Goal: Task Accomplishment & Management: Use online tool/utility

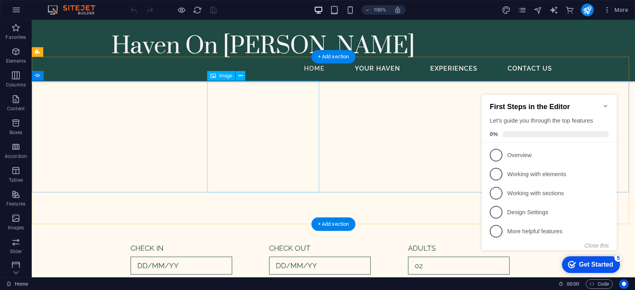
scroll to position [405, 0]
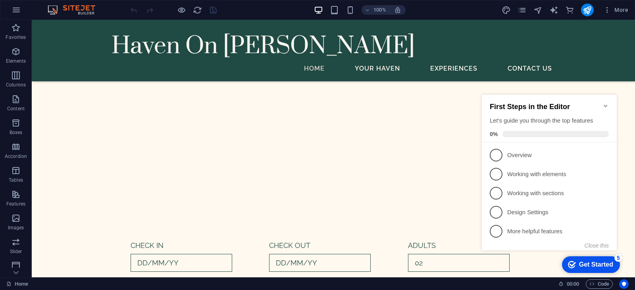
click at [608, 104] on icon "Minimize checklist" at bounding box center [605, 106] width 6 height 6
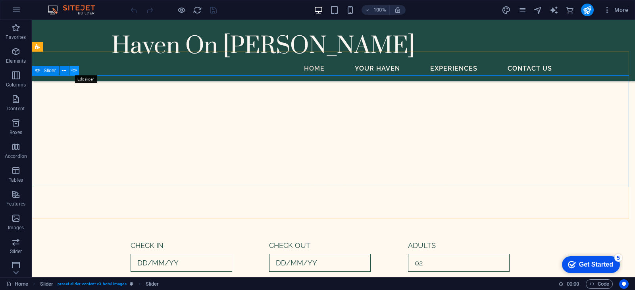
click at [75, 71] on icon at bounding box center [74, 71] width 6 height 8
select select "px"
select select "ms"
select select "s"
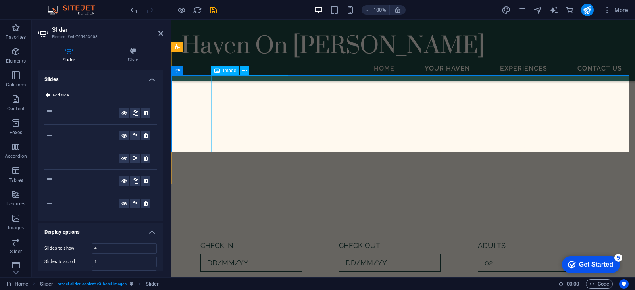
click at [224, 71] on span "Image" at bounding box center [229, 70] width 13 height 5
click at [235, 69] on span "Image" at bounding box center [229, 70] width 13 height 5
select select "%"
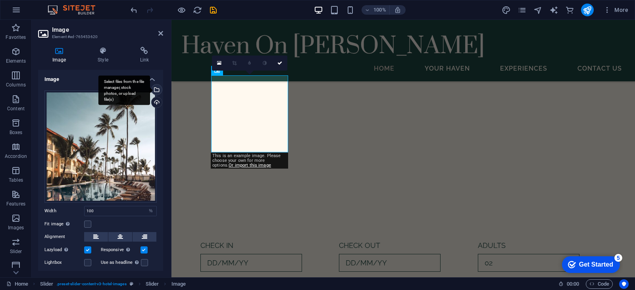
click at [155, 89] on div "Select files from the file manager, stock photos, or upload file(s)" at bounding box center [156, 91] width 12 height 12
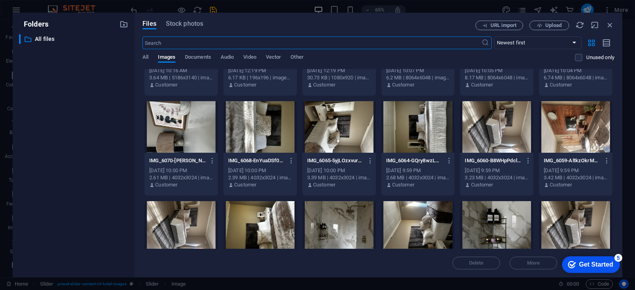
scroll to position [169, 0]
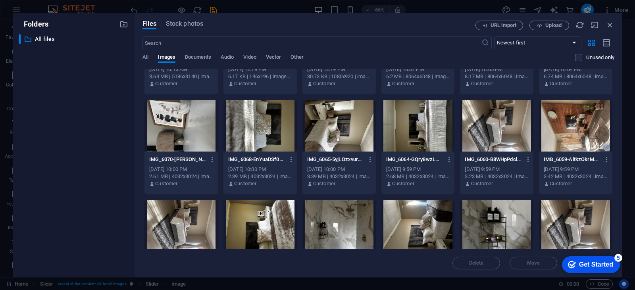
click at [187, 127] on div at bounding box center [180, 126] width 73 height 52
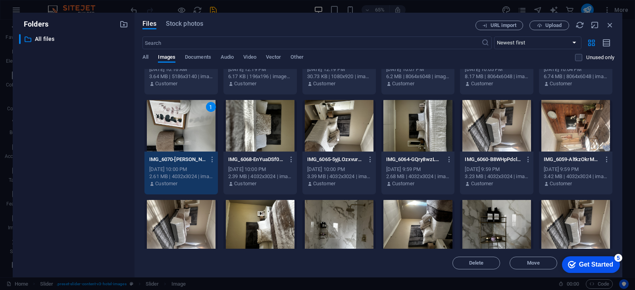
click at [173, 158] on p "IMG_6070-[PERSON_NAME]-3wq0VlSV2FyS8R94Q.JPG" at bounding box center [177, 159] width 56 height 7
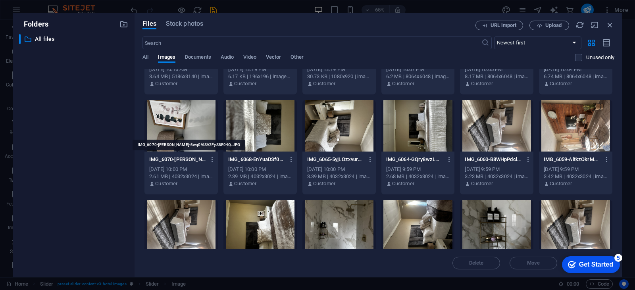
click at [173, 158] on p "IMG_6070-[PERSON_NAME]-3wq0VlSV2FyS8R94Q.JPG" at bounding box center [177, 159] width 56 height 7
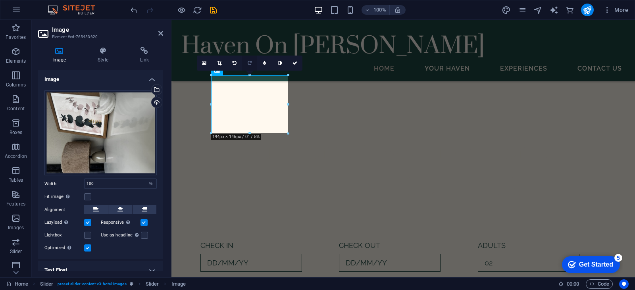
click at [248, 62] on icon at bounding box center [250, 63] width 4 height 5
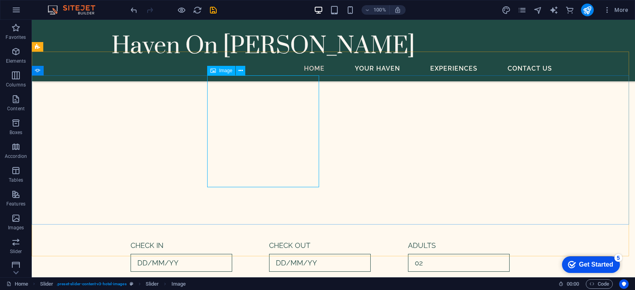
click at [218, 72] on div "Image" at bounding box center [221, 71] width 28 height 10
select select "%"
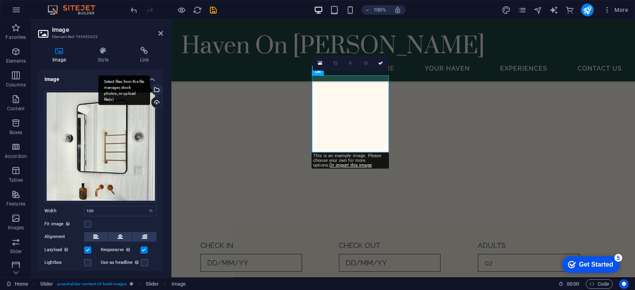
click at [150, 89] on div "Select files from the file manager, stock photos, or upload file(s)" at bounding box center [124, 90] width 52 height 30
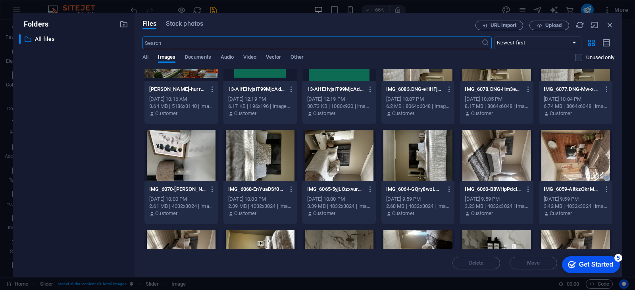
scroll to position [140, 0]
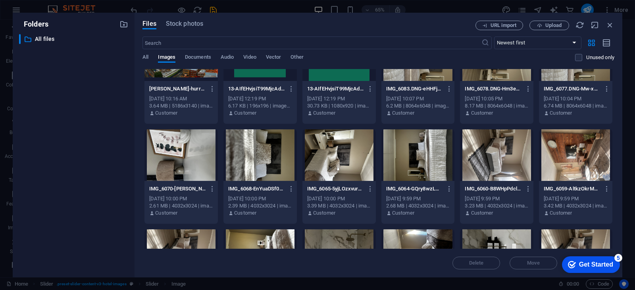
click at [263, 170] on div at bounding box center [259, 155] width 73 height 52
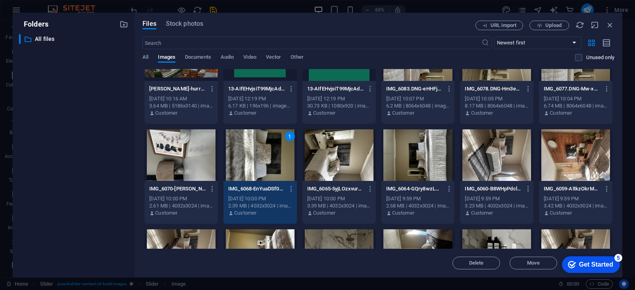
click at [263, 170] on div "1" at bounding box center [259, 155] width 73 height 52
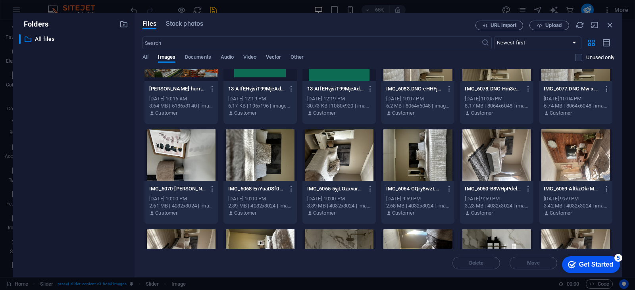
click at [263, 170] on div at bounding box center [259, 155] width 73 height 52
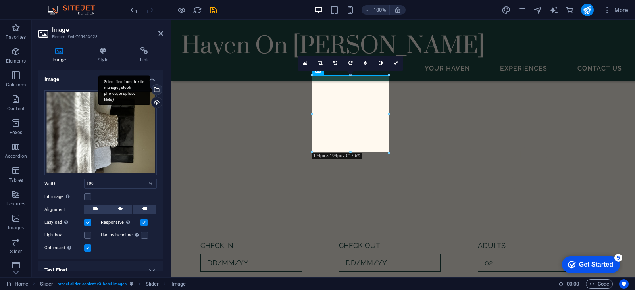
click at [155, 90] on div "Select files from the file manager, stock photos, or upload file(s)" at bounding box center [156, 91] width 12 height 12
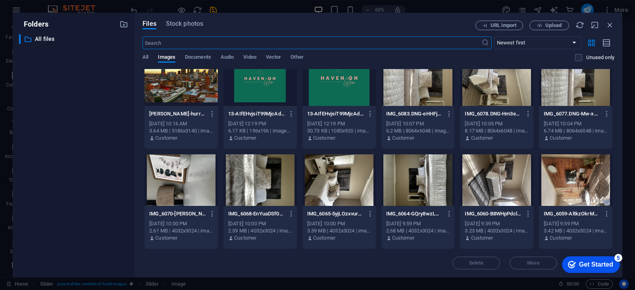
scroll to position [115, 0]
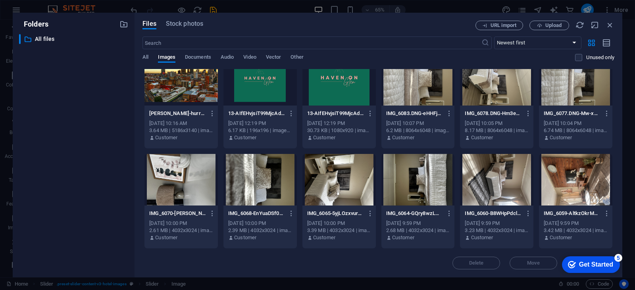
click at [276, 198] on div at bounding box center [259, 180] width 73 height 52
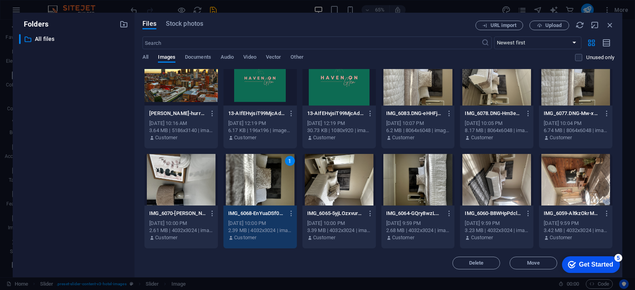
click at [276, 198] on div "1" at bounding box center [259, 180] width 73 height 52
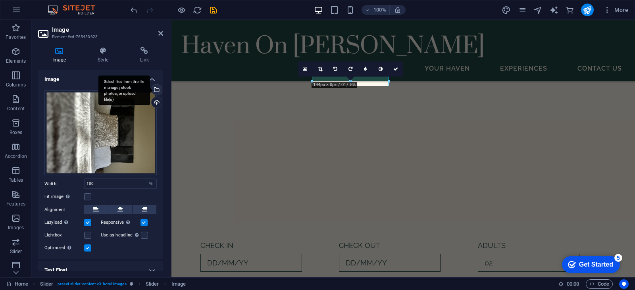
click at [156, 91] on div "Select files from the file manager, stock photos, or upload file(s)" at bounding box center [156, 91] width 12 height 12
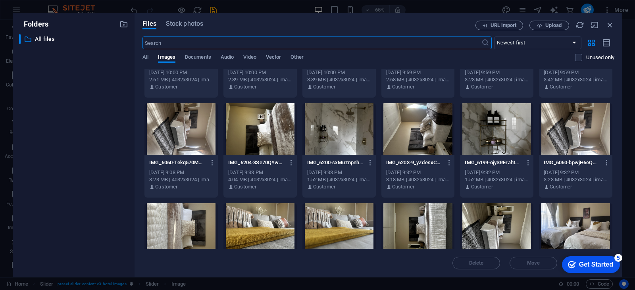
scroll to position [266, 0]
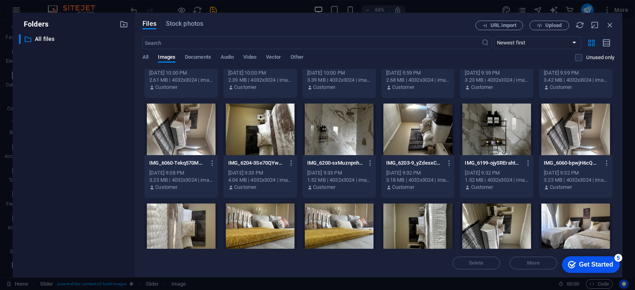
click at [249, 222] on div at bounding box center [259, 230] width 73 height 52
click at [249, 222] on div "1" at bounding box center [259, 230] width 73 height 52
click at [249, 222] on div at bounding box center [259, 230] width 73 height 52
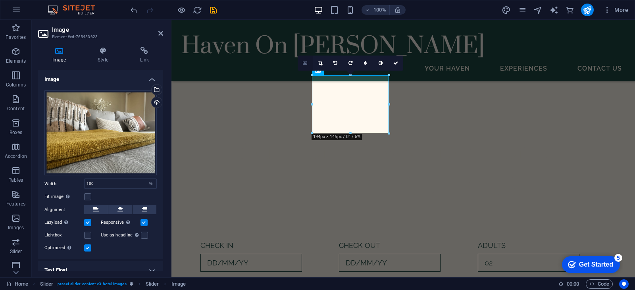
click at [304, 63] on icon at bounding box center [305, 63] width 4 height 6
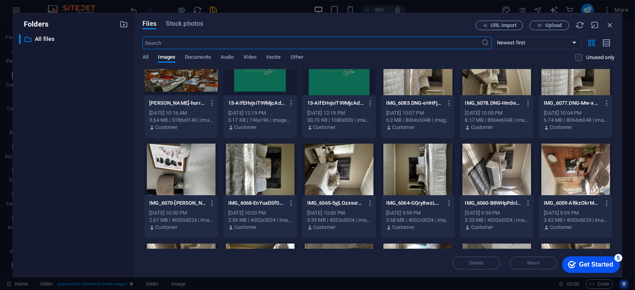
scroll to position [126, 0]
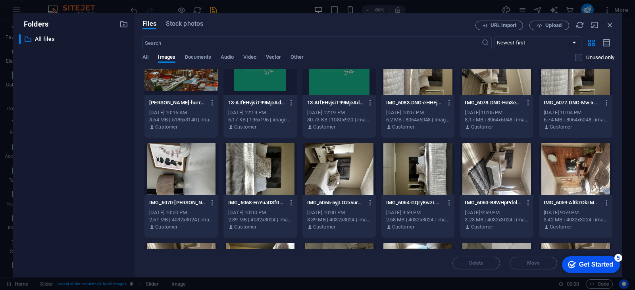
click at [258, 167] on div at bounding box center [259, 169] width 73 height 52
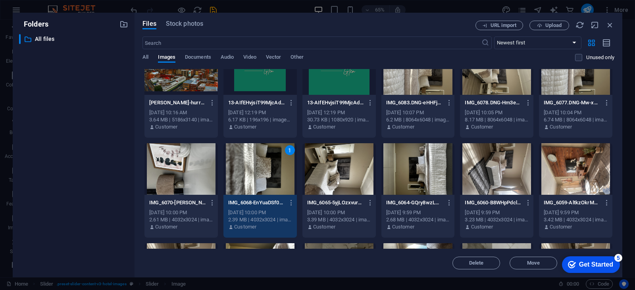
click at [258, 167] on div "1" at bounding box center [259, 169] width 73 height 52
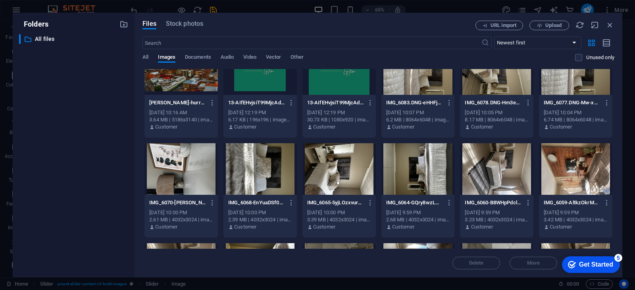
click at [258, 167] on div at bounding box center [259, 169] width 73 height 52
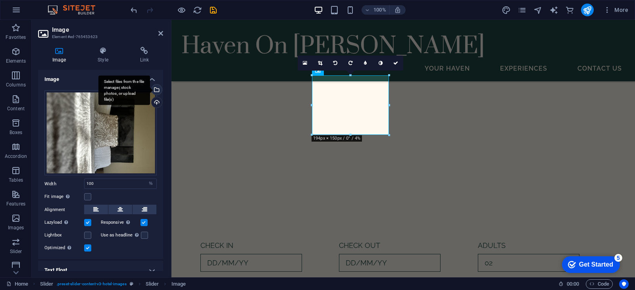
click at [150, 92] on div "Select files from the file manager, stock photos, or upload file(s)" at bounding box center [124, 90] width 52 height 30
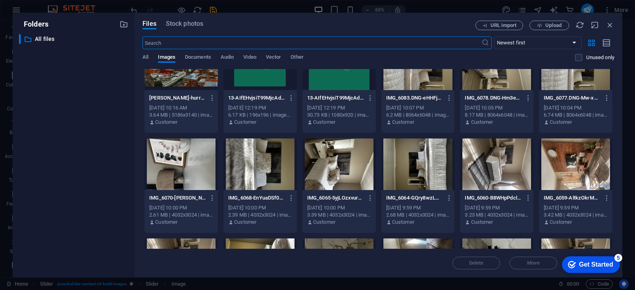
scroll to position [131, 0]
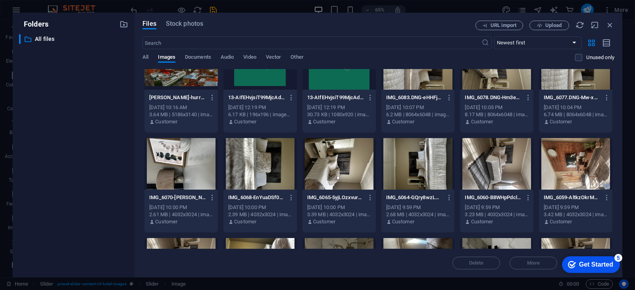
click at [410, 169] on div at bounding box center [417, 164] width 73 height 52
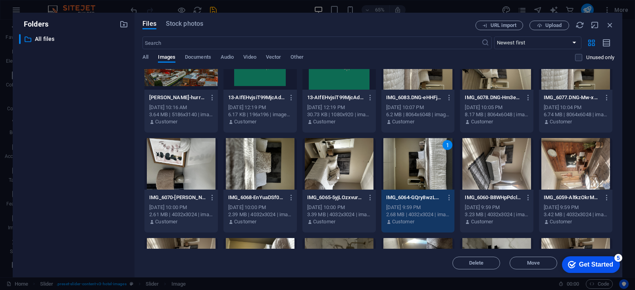
click at [410, 169] on div "1" at bounding box center [417, 164] width 73 height 52
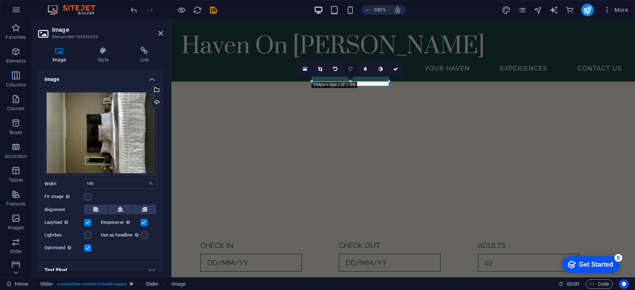
click at [348, 69] on link at bounding box center [350, 69] width 15 height 15
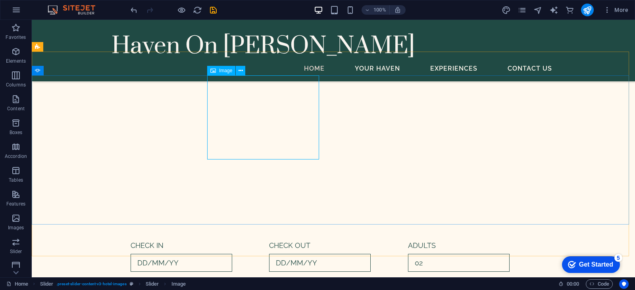
click at [221, 72] on span "Image" at bounding box center [225, 70] width 13 height 5
select select "%"
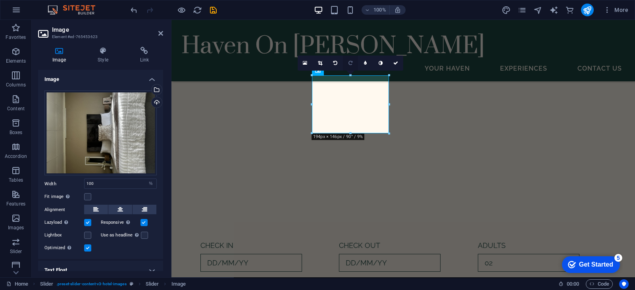
click at [354, 62] on link at bounding box center [350, 63] width 15 height 15
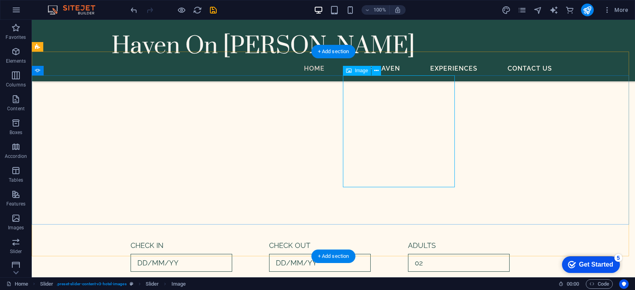
select select "%"
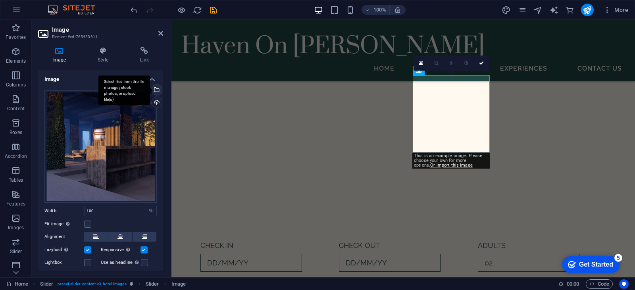
click at [155, 89] on div "Select files from the file manager, stock photos, or upload file(s)" at bounding box center [156, 91] width 12 height 12
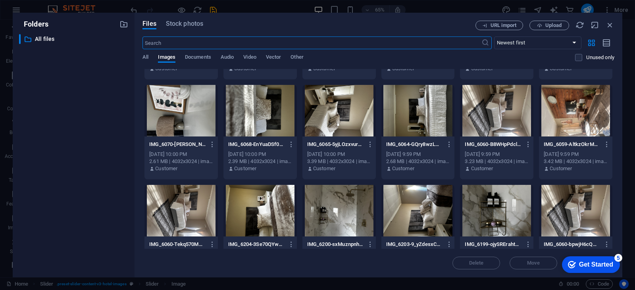
scroll to position [183, 0]
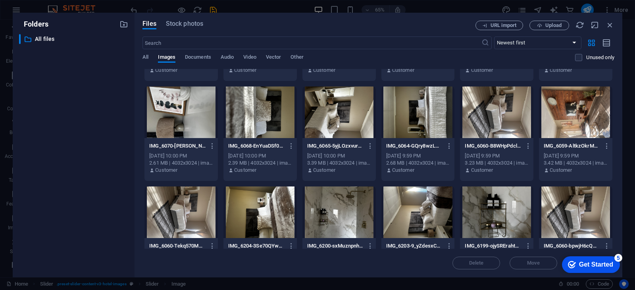
click at [568, 114] on div at bounding box center [575, 113] width 73 height 52
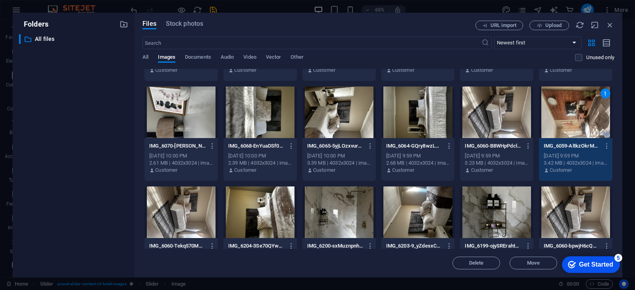
click at [568, 114] on div "1" at bounding box center [575, 113] width 73 height 52
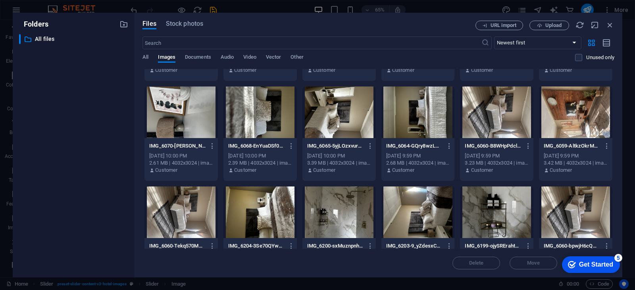
click at [568, 114] on div at bounding box center [575, 113] width 73 height 52
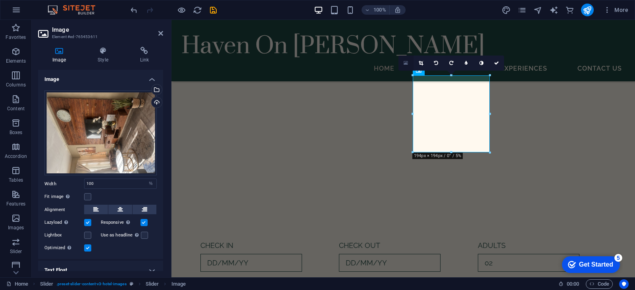
click at [410, 64] on link at bounding box center [405, 63] width 15 height 15
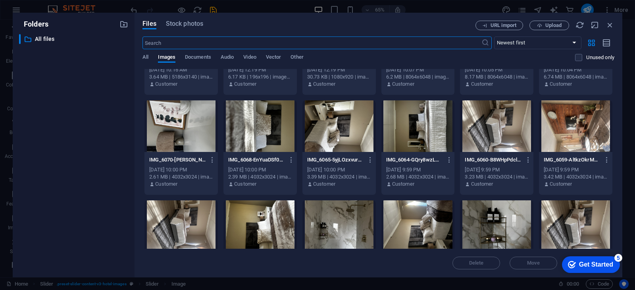
scroll to position [165, 0]
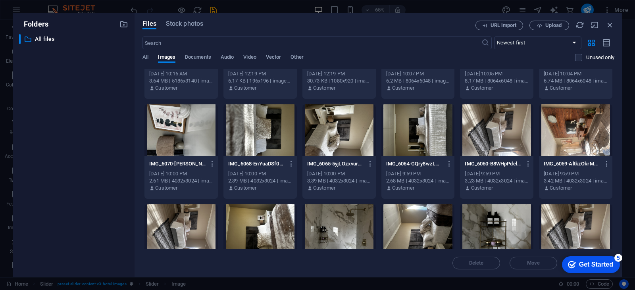
click at [572, 135] on div at bounding box center [575, 130] width 73 height 52
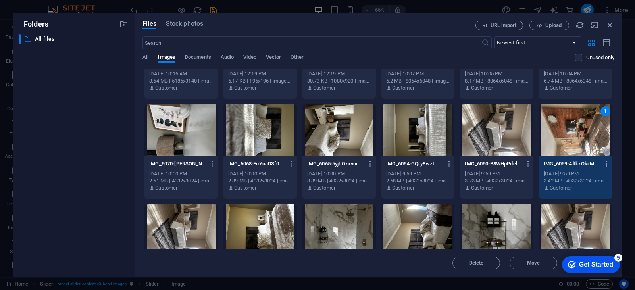
click at [572, 135] on div "1" at bounding box center [575, 130] width 73 height 52
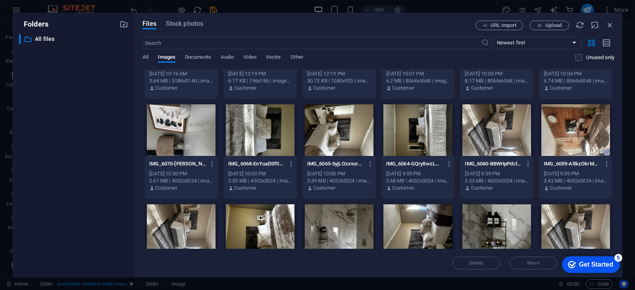
click at [572, 135] on div at bounding box center [575, 130] width 73 height 52
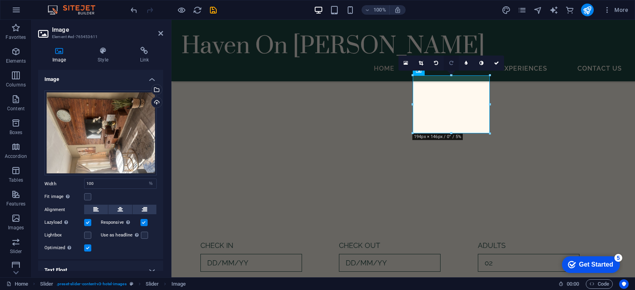
click at [448, 63] on link at bounding box center [451, 63] width 15 height 15
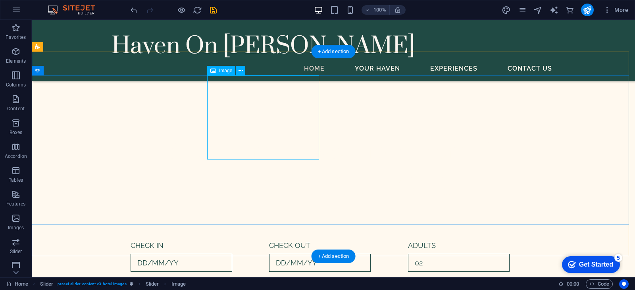
select select "%"
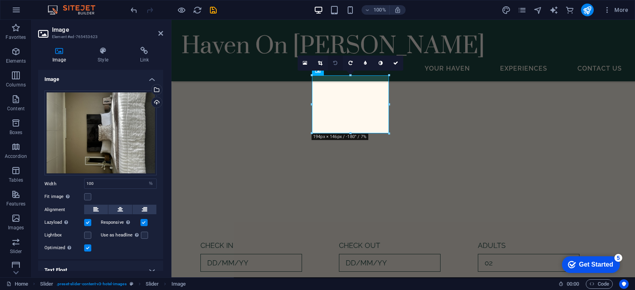
click at [333, 61] on icon at bounding box center [335, 63] width 4 height 5
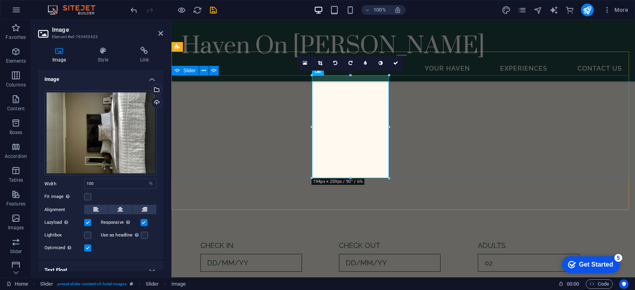
select select "px"
select select "ms"
select select "s"
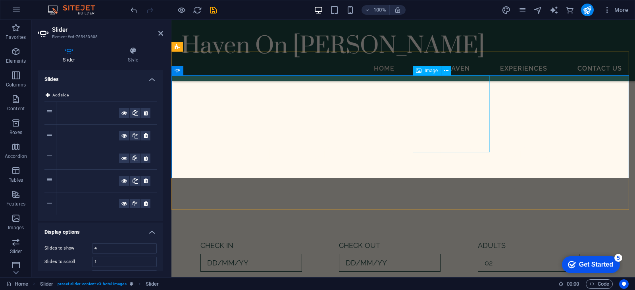
select select "%"
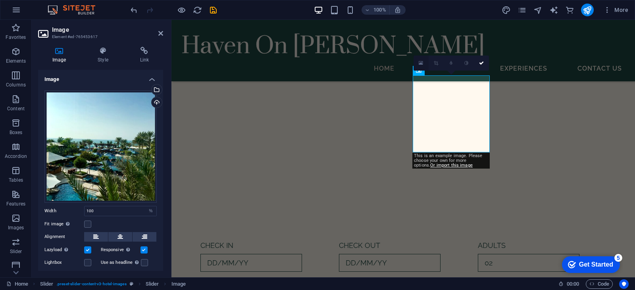
click at [418, 64] on link at bounding box center [420, 63] width 15 height 15
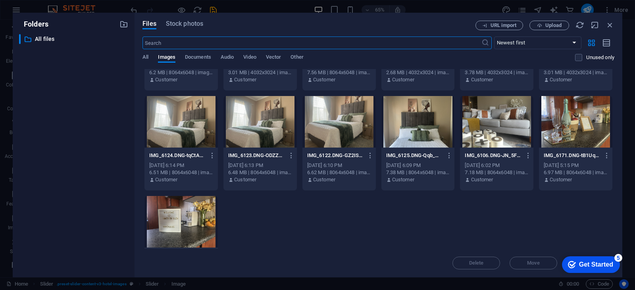
scroll to position [473, 0]
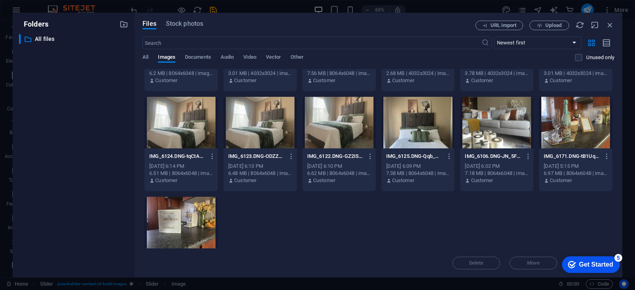
click at [479, 119] on div at bounding box center [496, 123] width 73 height 52
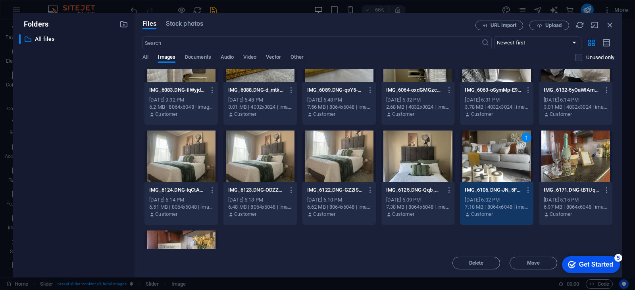
scroll to position [442, 0]
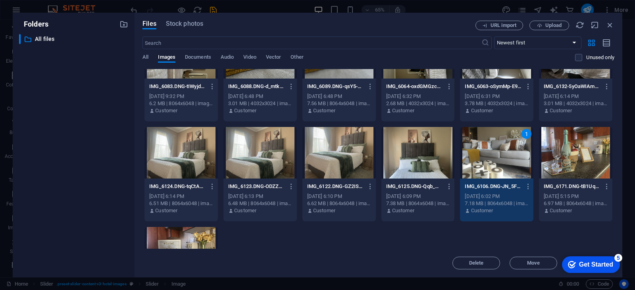
click at [495, 166] on div "1" at bounding box center [496, 153] width 73 height 52
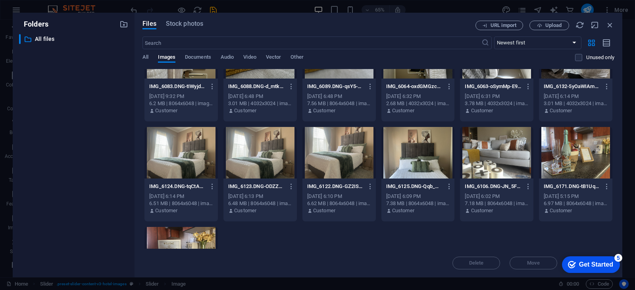
click at [495, 166] on div at bounding box center [496, 153] width 73 height 52
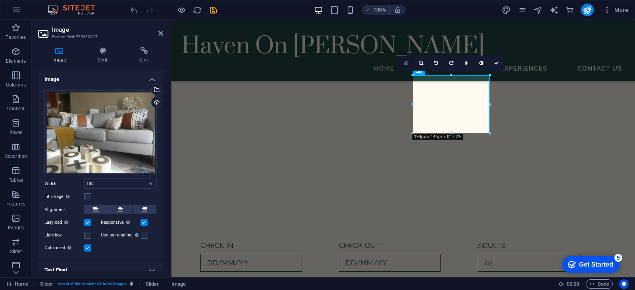
click at [402, 63] on link at bounding box center [405, 63] width 15 height 15
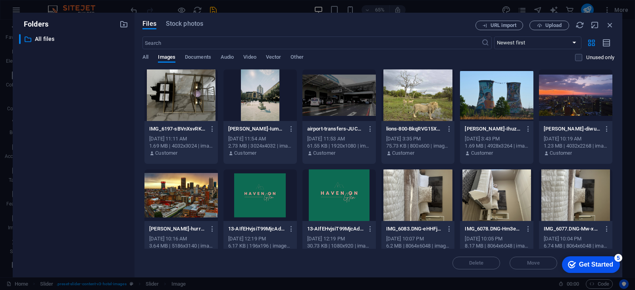
click at [337, 4] on div "Folders ​ All files All files Files Stock photos URL import Upload ​ Newest fir…" at bounding box center [317, 145] width 635 height 290
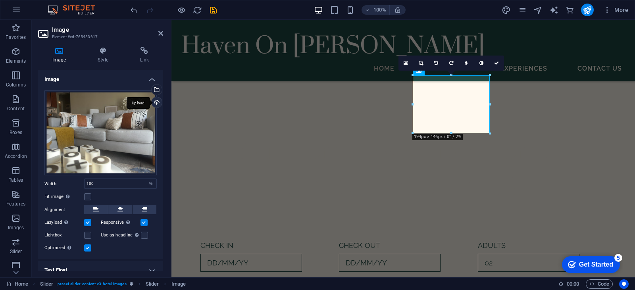
click at [154, 102] on div "Upload" at bounding box center [156, 103] width 12 height 12
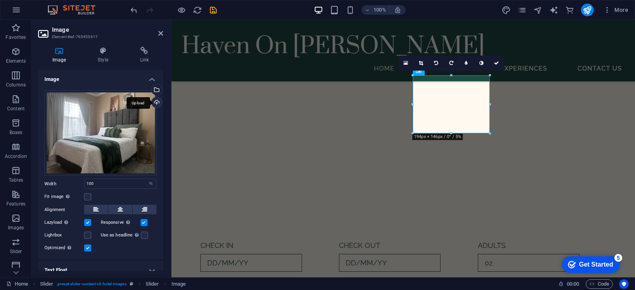
click at [157, 104] on div "Upload" at bounding box center [156, 103] width 12 height 12
click at [156, 99] on div "Upload" at bounding box center [156, 103] width 12 height 12
click at [154, 103] on div "Upload" at bounding box center [156, 103] width 12 height 12
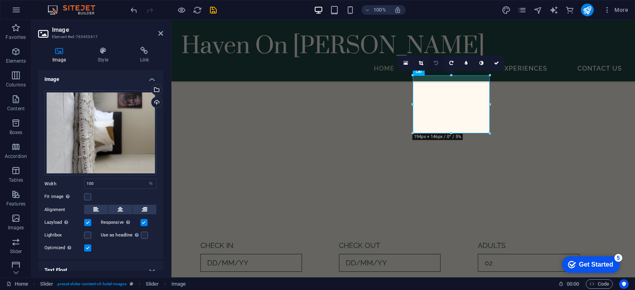
click at [438, 64] on icon at bounding box center [436, 63] width 4 height 5
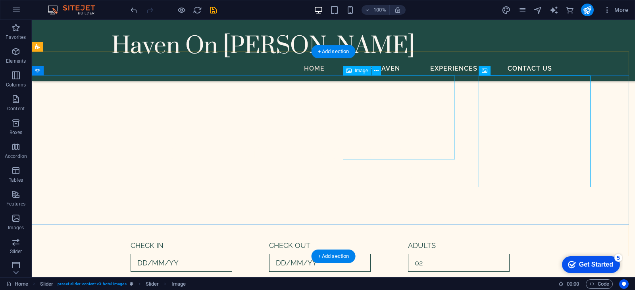
select select "%"
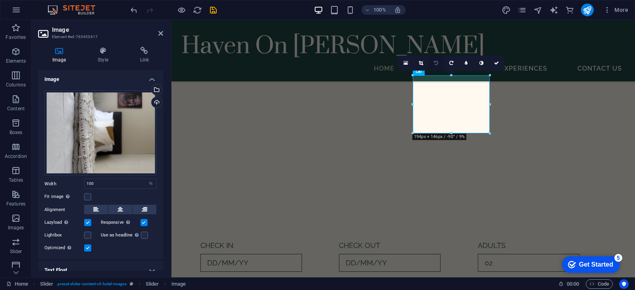
click at [437, 64] on icon at bounding box center [436, 63] width 4 height 5
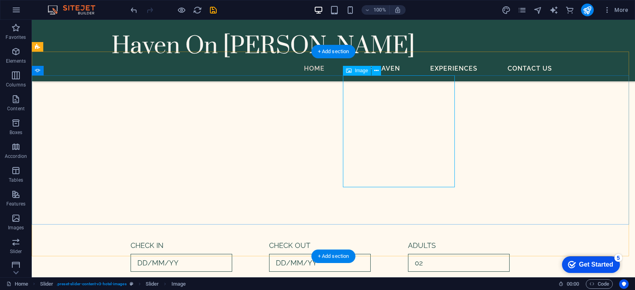
select select "%"
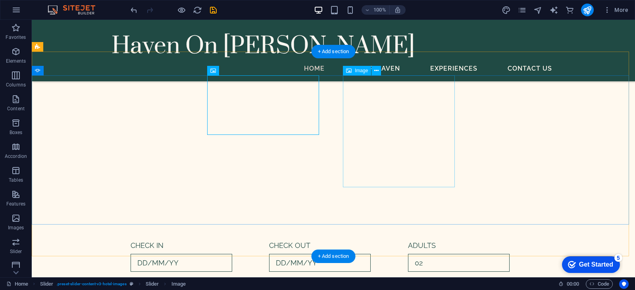
select select "%"
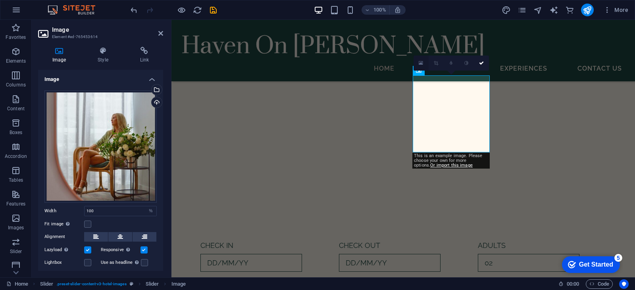
click at [420, 63] on icon at bounding box center [421, 63] width 4 height 6
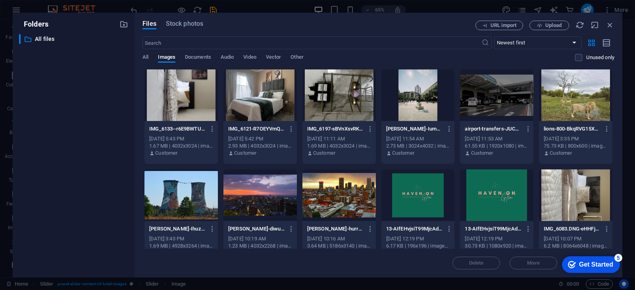
click at [338, 104] on div at bounding box center [338, 95] width 73 height 52
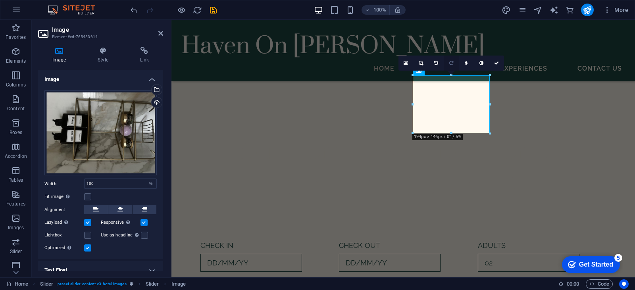
click at [452, 62] on icon at bounding box center [451, 63] width 4 height 5
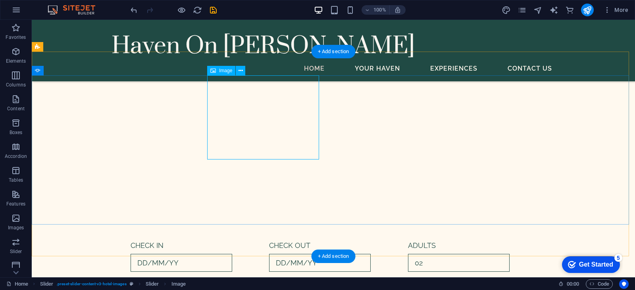
select select "%"
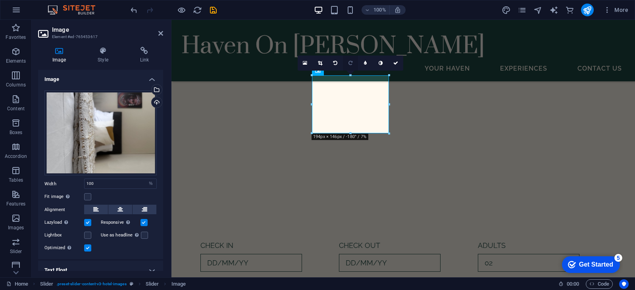
click at [352, 61] on icon at bounding box center [350, 63] width 4 height 5
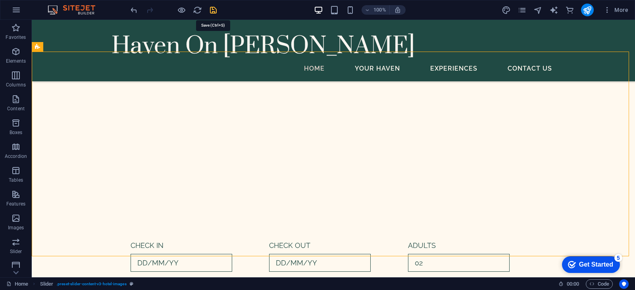
click at [215, 8] on icon "save" at bounding box center [213, 10] width 9 height 9
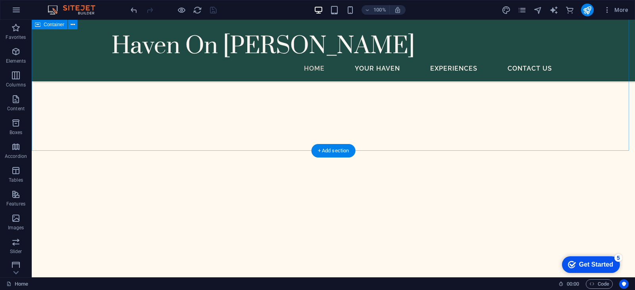
scroll to position [2625, 0]
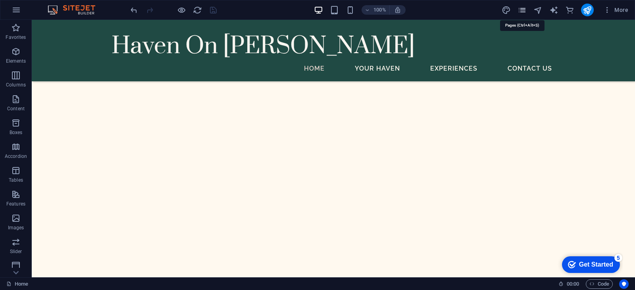
click at [520, 10] on icon "pages" at bounding box center [521, 10] width 9 height 9
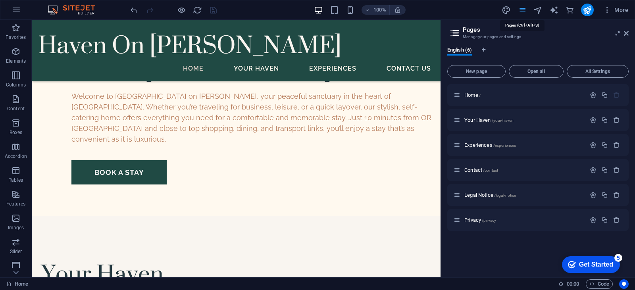
scroll to position [2630, 0]
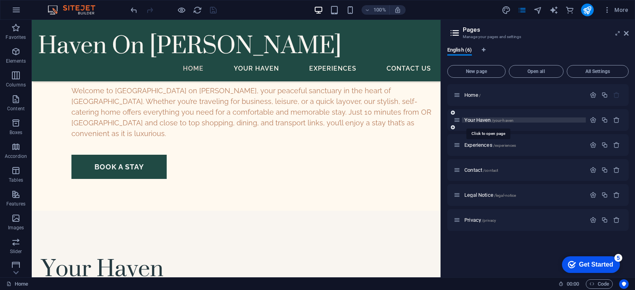
click at [485, 121] on span "Your Haven /your-haven" at bounding box center [488, 120] width 49 height 6
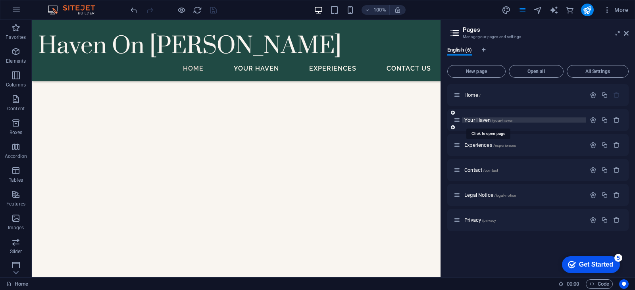
scroll to position [0, 0]
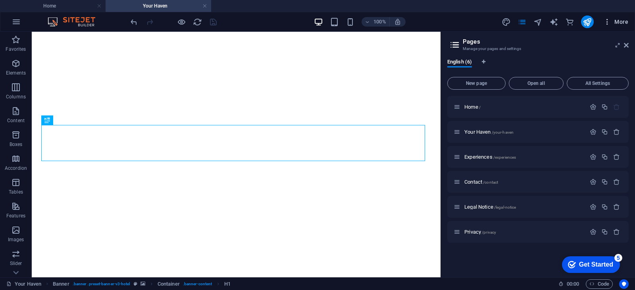
click at [627, 27] on button "More" at bounding box center [615, 21] width 31 height 13
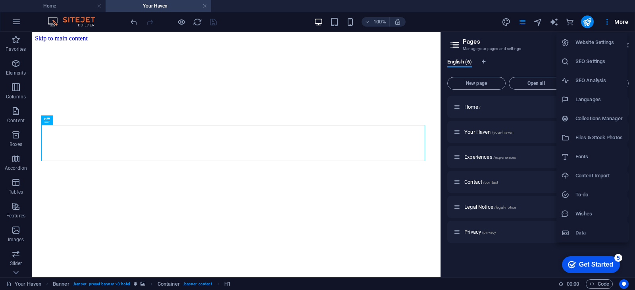
click at [522, 24] on div at bounding box center [317, 145] width 635 height 290
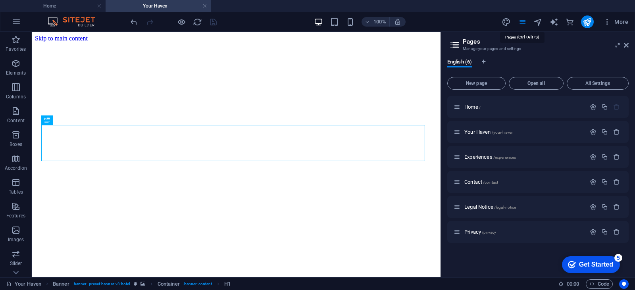
click at [522, 24] on icon "pages" at bounding box center [521, 21] width 9 height 9
click at [625, 44] on icon at bounding box center [626, 45] width 5 height 6
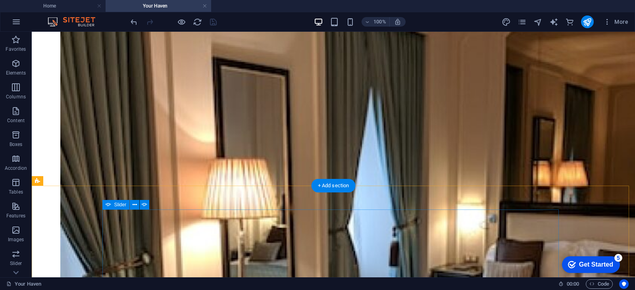
scroll to position [1461, 0]
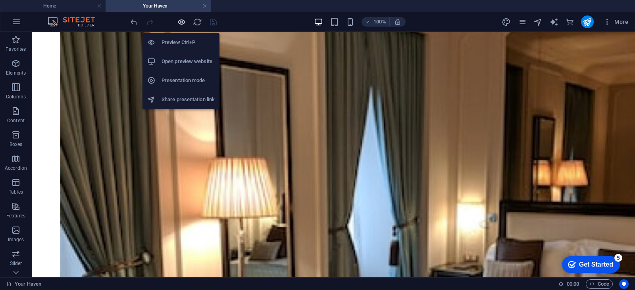
click at [177, 22] on icon "button" at bounding box center [181, 21] width 9 height 9
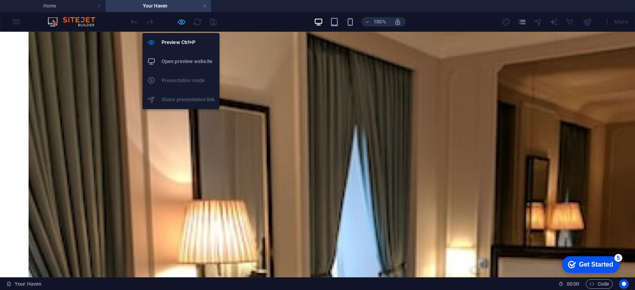
scroll to position [1214, 0]
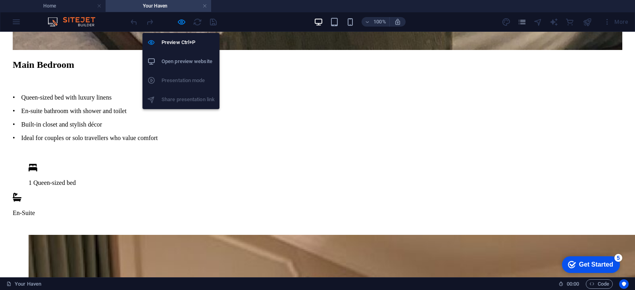
click at [173, 56] on li "Open preview website" at bounding box center [180, 61] width 77 height 19
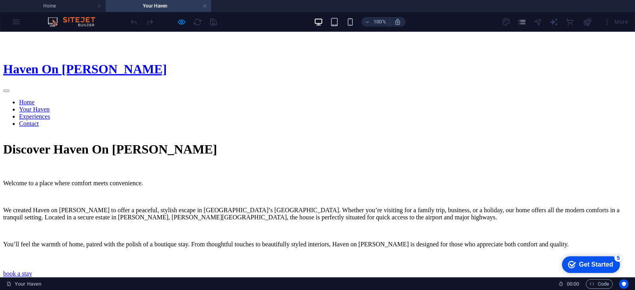
scroll to position [335, 0]
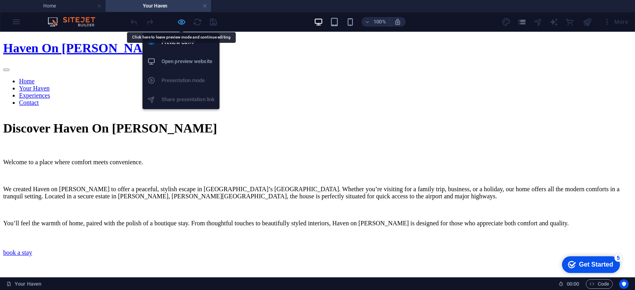
click at [182, 21] on icon "button" at bounding box center [181, 21] width 9 height 9
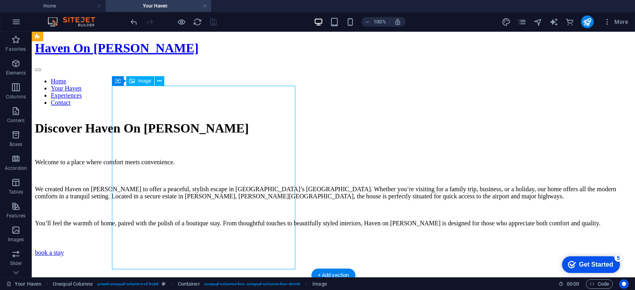
select select "%"
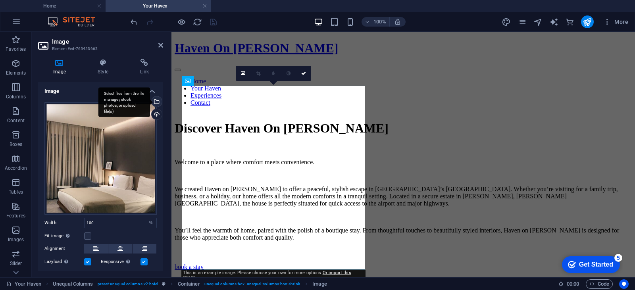
click at [153, 106] on div "Select files from the file manager, stock photos, or upload file(s)" at bounding box center [156, 102] width 12 height 12
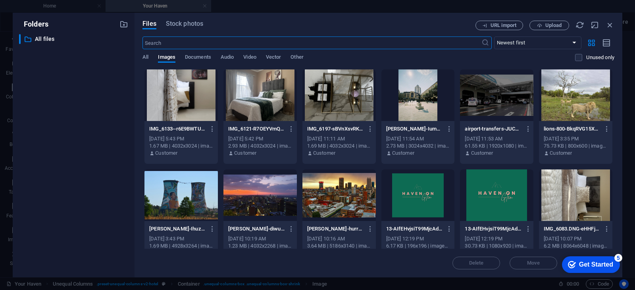
scroll to position [387, 0]
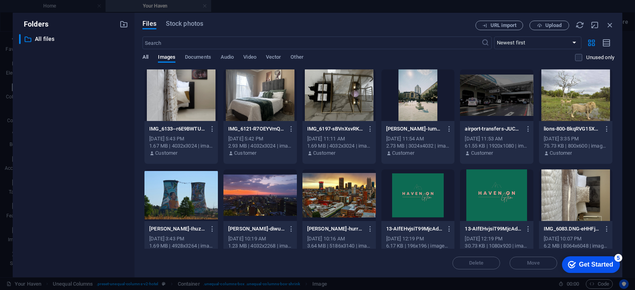
click at [147, 56] on span "All" at bounding box center [145, 57] width 6 height 11
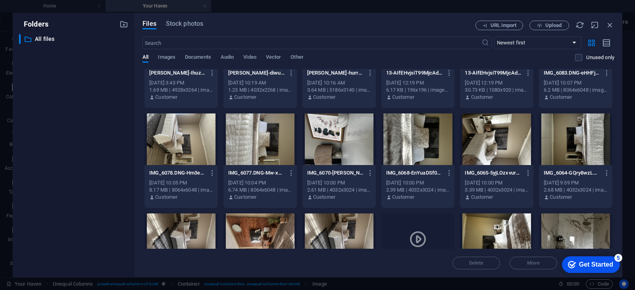
scroll to position [154, 0]
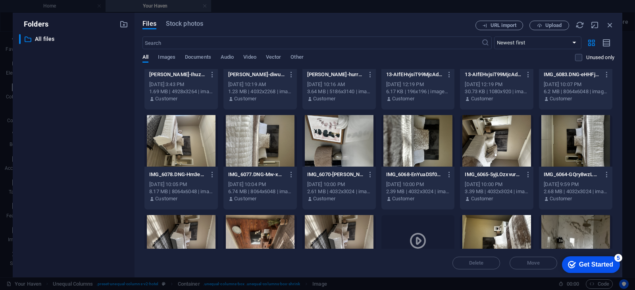
click at [574, 154] on div at bounding box center [575, 141] width 73 height 52
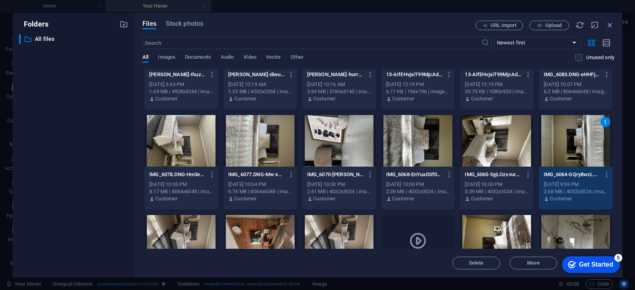
click at [574, 154] on div "1" at bounding box center [575, 141] width 73 height 52
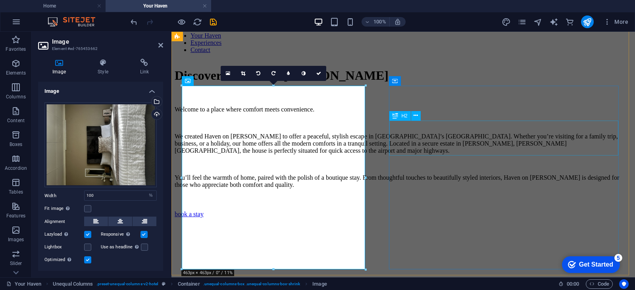
scroll to position [335, 0]
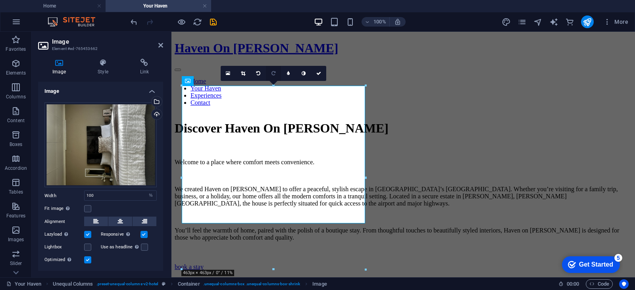
click at [269, 73] on link at bounding box center [273, 73] width 15 height 15
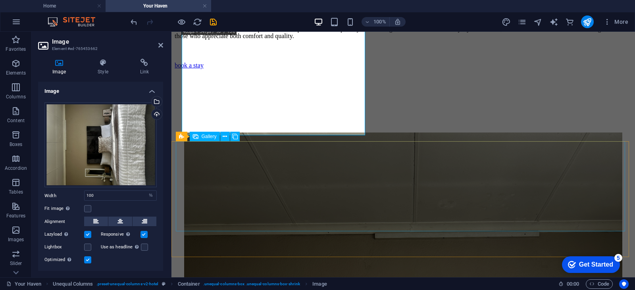
scroll to position [537, 0]
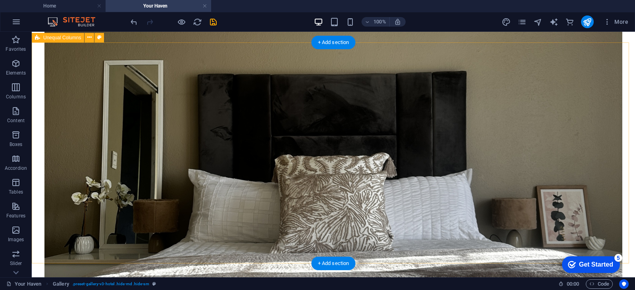
scroll to position [869, 0]
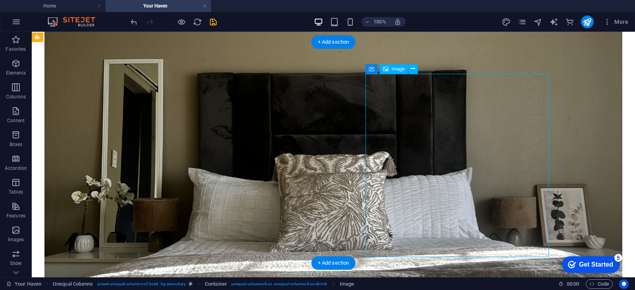
select select "%"
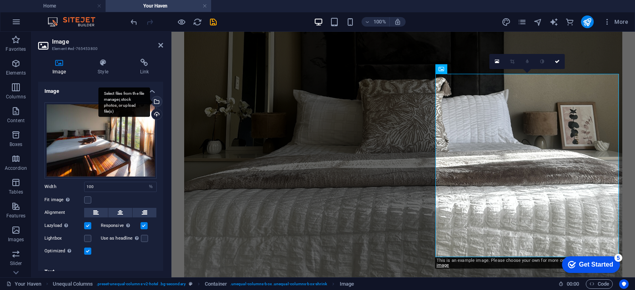
click at [156, 101] on div "Select files from the file manager, stock photos, or upload file(s)" at bounding box center [156, 102] width 12 height 12
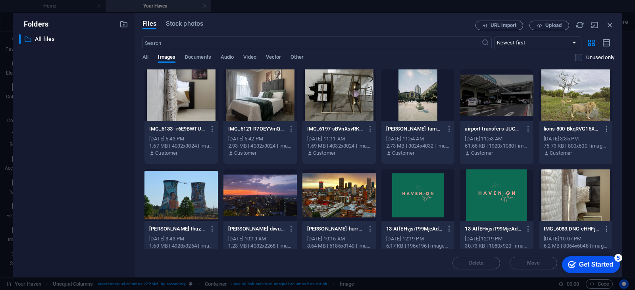
click at [263, 110] on div at bounding box center [259, 95] width 73 height 52
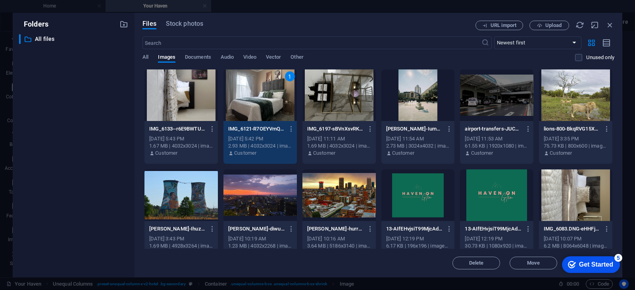
click at [263, 110] on div "1" at bounding box center [259, 95] width 73 height 52
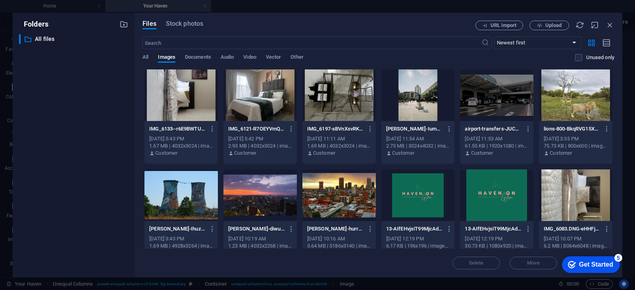
click at [263, 110] on div at bounding box center [259, 95] width 73 height 52
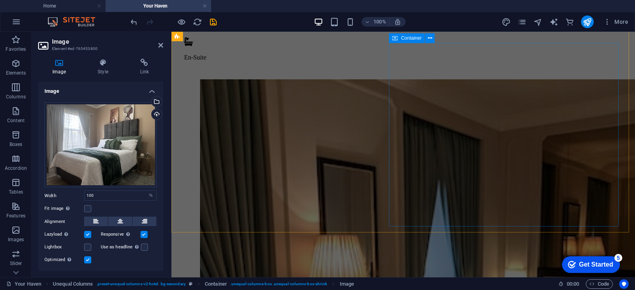
scroll to position [1360, 0]
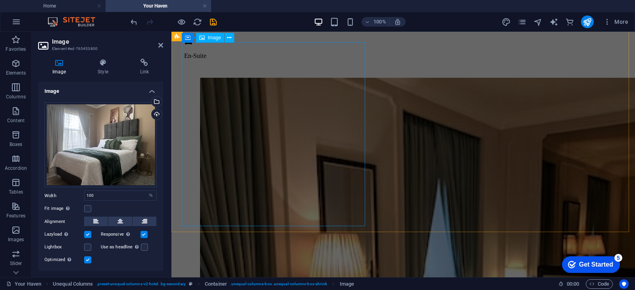
select select "%"
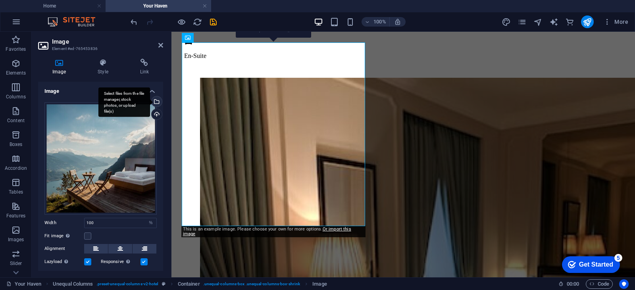
click at [150, 102] on div "Select files from the file manager, stock photos, or upload file(s)" at bounding box center [124, 102] width 52 height 30
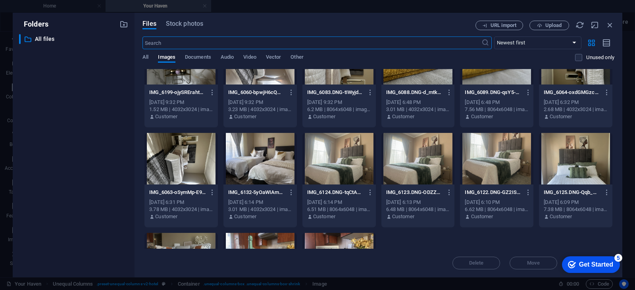
scroll to position [441, 0]
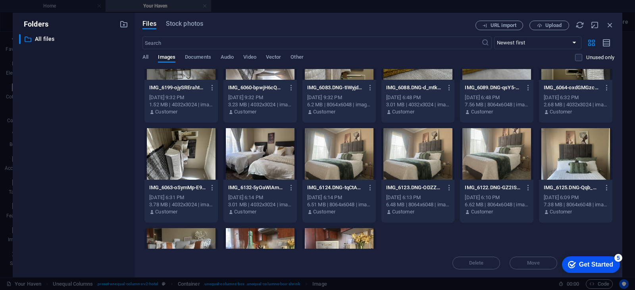
click at [260, 158] on div at bounding box center [259, 154] width 73 height 52
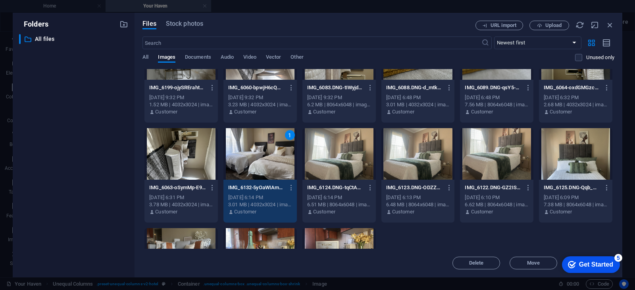
click at [260, 158] on div "1" at bounding box center [259, 154] width 73 height 52
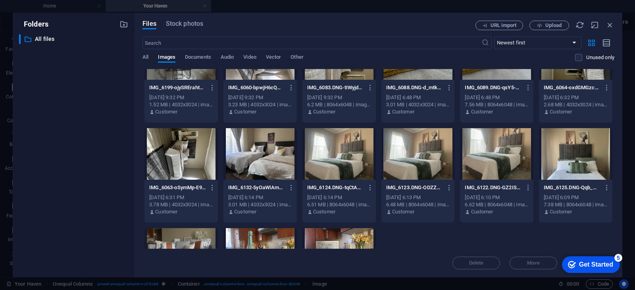
click at [260, 158] on div at bounding box center [259, 154] width 73 height 52
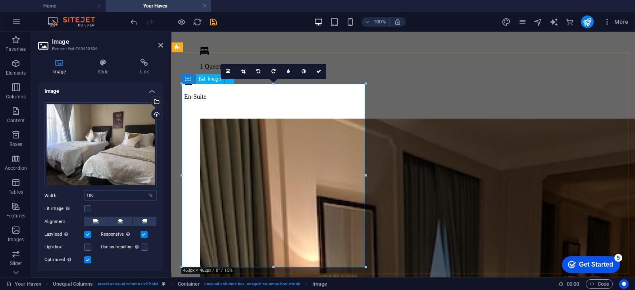
scroll to position [1319, 0]
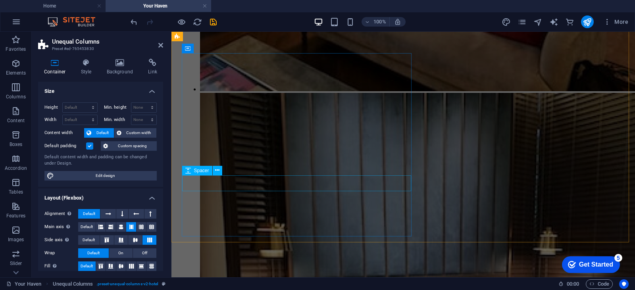
scroll to position [1812, 0]
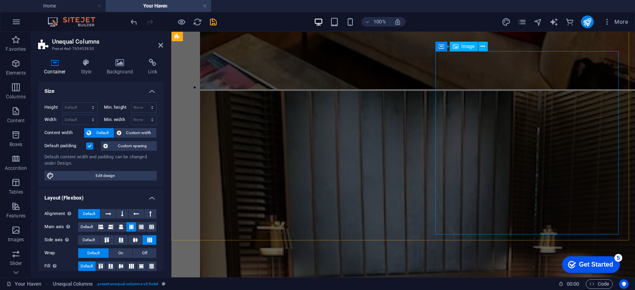
select select "%"
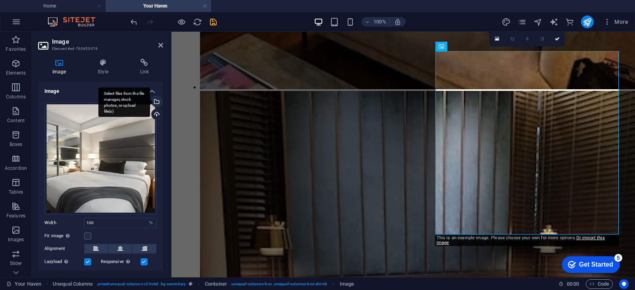
click at [153, 98] on div "Select files from the file manager, stock photos, or upload file(s)" at bounding box center [156, 102] width 12 height 12
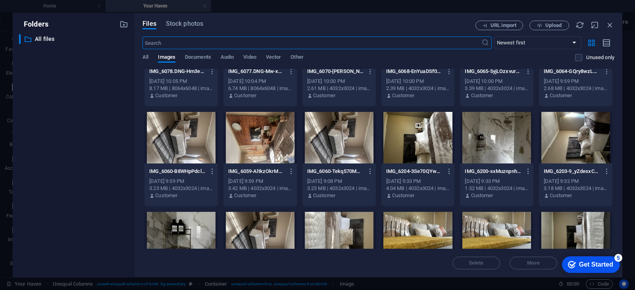
scroll to position [257, 0]
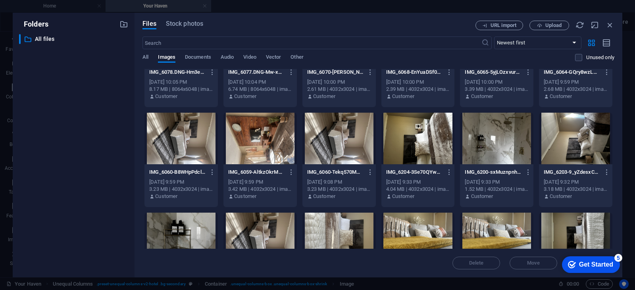
click at [254, 150] on div at bounding box center [259, 139] width 73 height 52
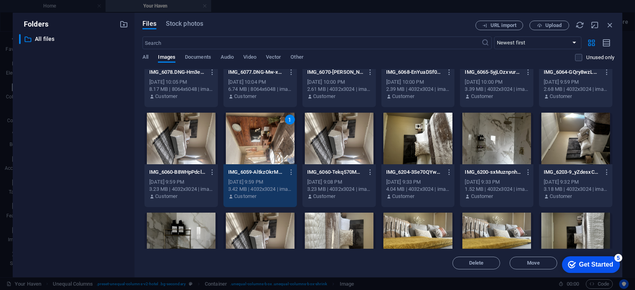
click at [254, 150] on div "1" at bounding box center [259, 139] width 73 height 52
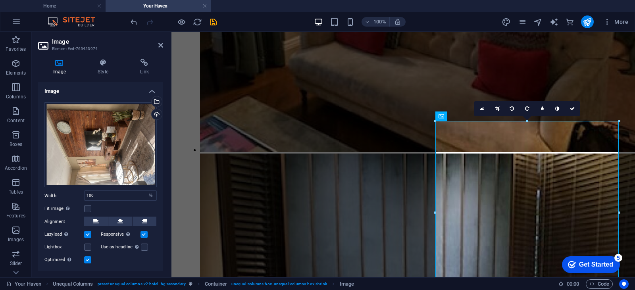
scroll to position [1753, 0]
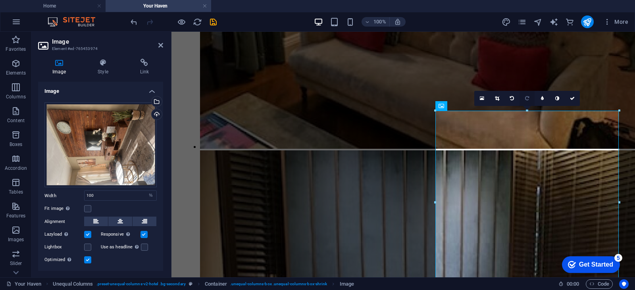
click at [524, 97] on link at bounding box center [526, 98] width 15 height 15
click at [570, 98] on icon at bounding box center [572, 98] width 5 height 5
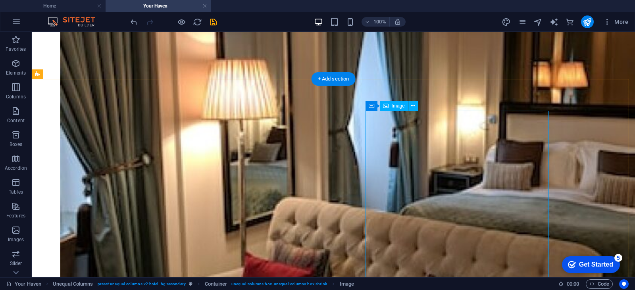
select select "%"
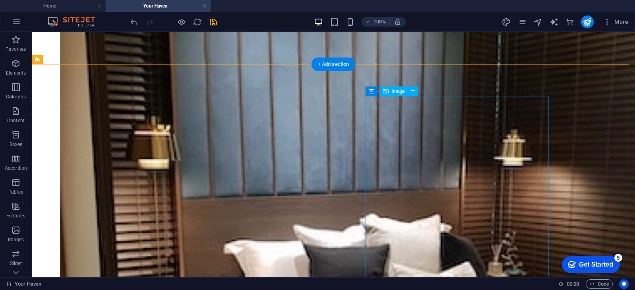
scroll to position [2259, 0]
select select "%"
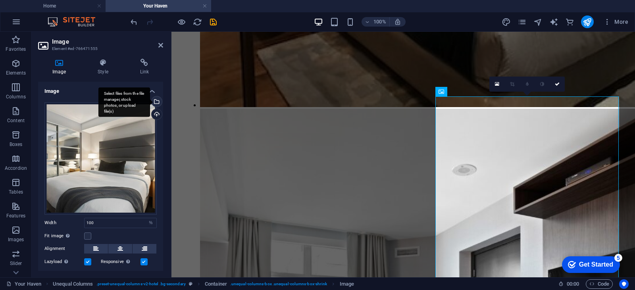
click at [157, 104] on div "Select files from the file manager, stock photos, or upload file(s)" at bounding box center [156, 102] width 12 height 12
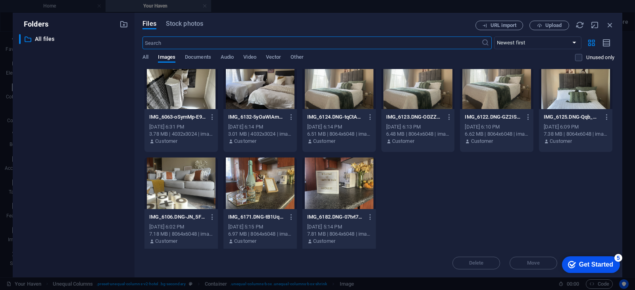
scroll to position [515, 0]
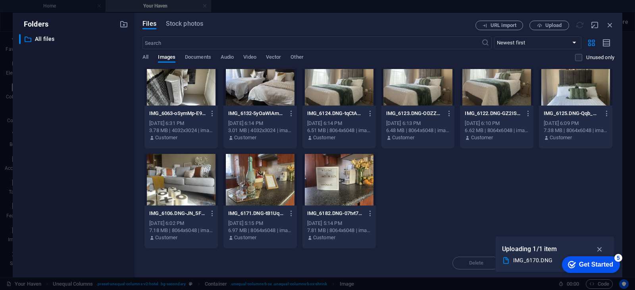
click at [607, 259] on div "checkmark Get Started 5" at bounding box center [591, 264] width 58 height 17
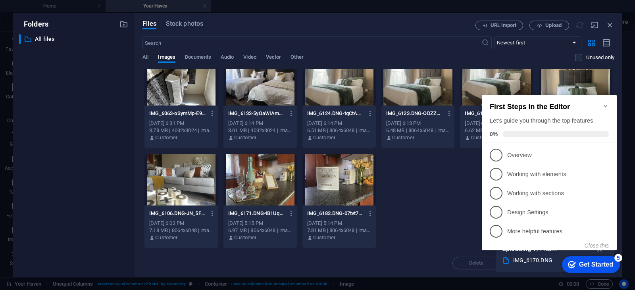
click at [601, 103] on h2 "First Steps in the Editor" at bounding box center [549, 107] width 119 height 8
click at [602, 103] on div "First Steps in the Editor Let's guide you through the top features 0%" at bounding box center [549, 119] width 135 height 48
click at [602, 103] on icon "Minimize checklist" at bounding box center [605, 106] width 6 height 6
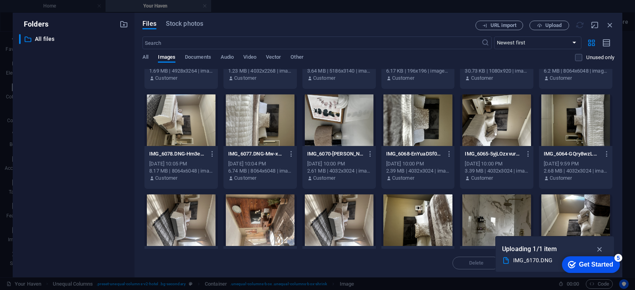
scroll to position [0, 0]
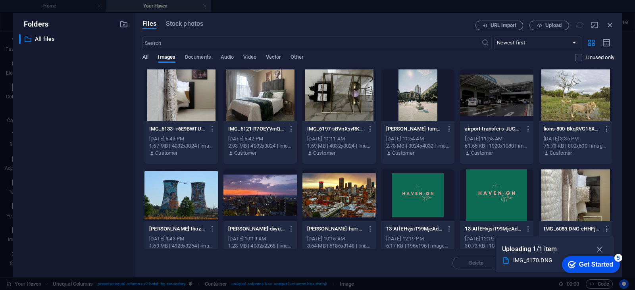
click at [143, 56] on span "All" at bounding box center [145, 57] width 6 height 11
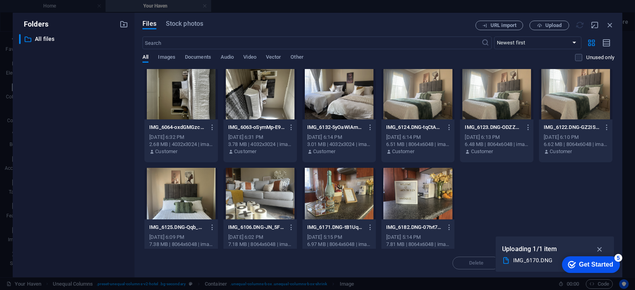
scroll to position [515, 0]
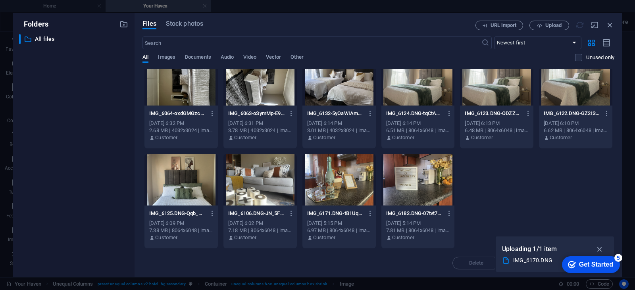
drag, startPoint x: 593, startPoint y: 257, endPoint x: 529, endPoint y: 226, distance: 71.0
click html "checkmark Get Started 5 First Steps in the Editor Let's guide you through the t…"
drag, startPoint x: 541, startPoint y: 240, endPoint x: 460, endPoint y: 240, distance: 81.4
click at [460, 240] on div "Folders ​ All files All files Files Stock photos URL import Upload ​ Newest fir…" at bounding box center [317, 145] width 635 height 290
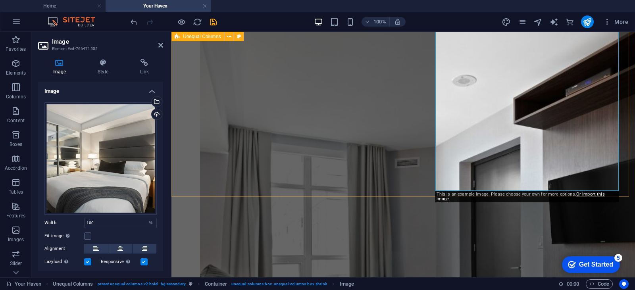
scroll to position [2349, 0]
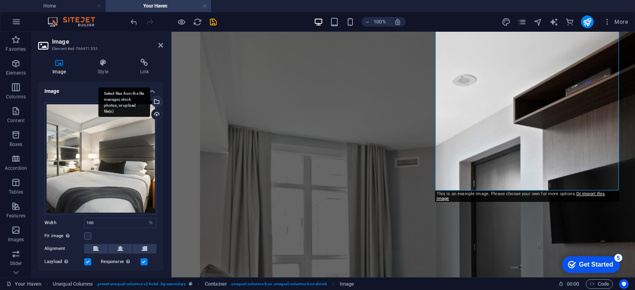
click at [150, 102] on div "Select files from the file manager, stock photos, or upload file(s)" at bounding box center [124, 102] width 52 height 30
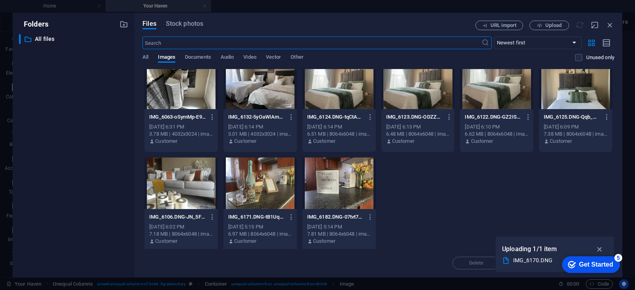
scroll to position [515, 0]
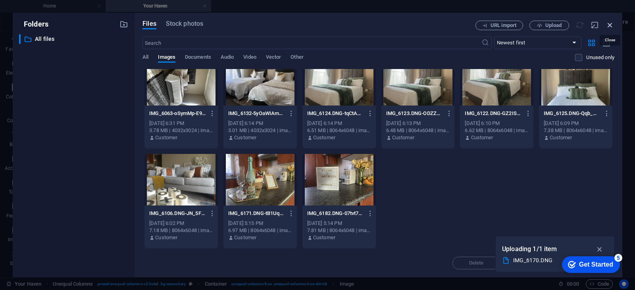
click at [611, 23] on icon "button" at bounding box center [610, 25] width 9 height 9
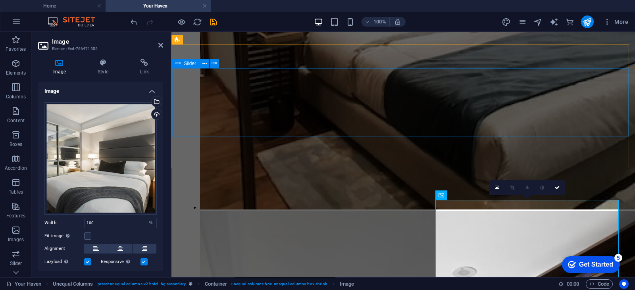
scroll to position [2156, 0]
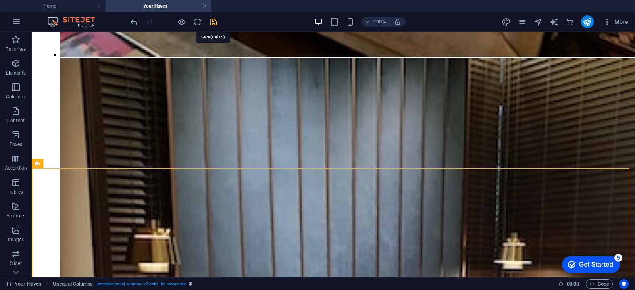
click at [212, 19] on icon "save" at bounding box center [213, 21] width 9 height 9
